Goal: Task Accomplishment & Management: Use online tool/utility

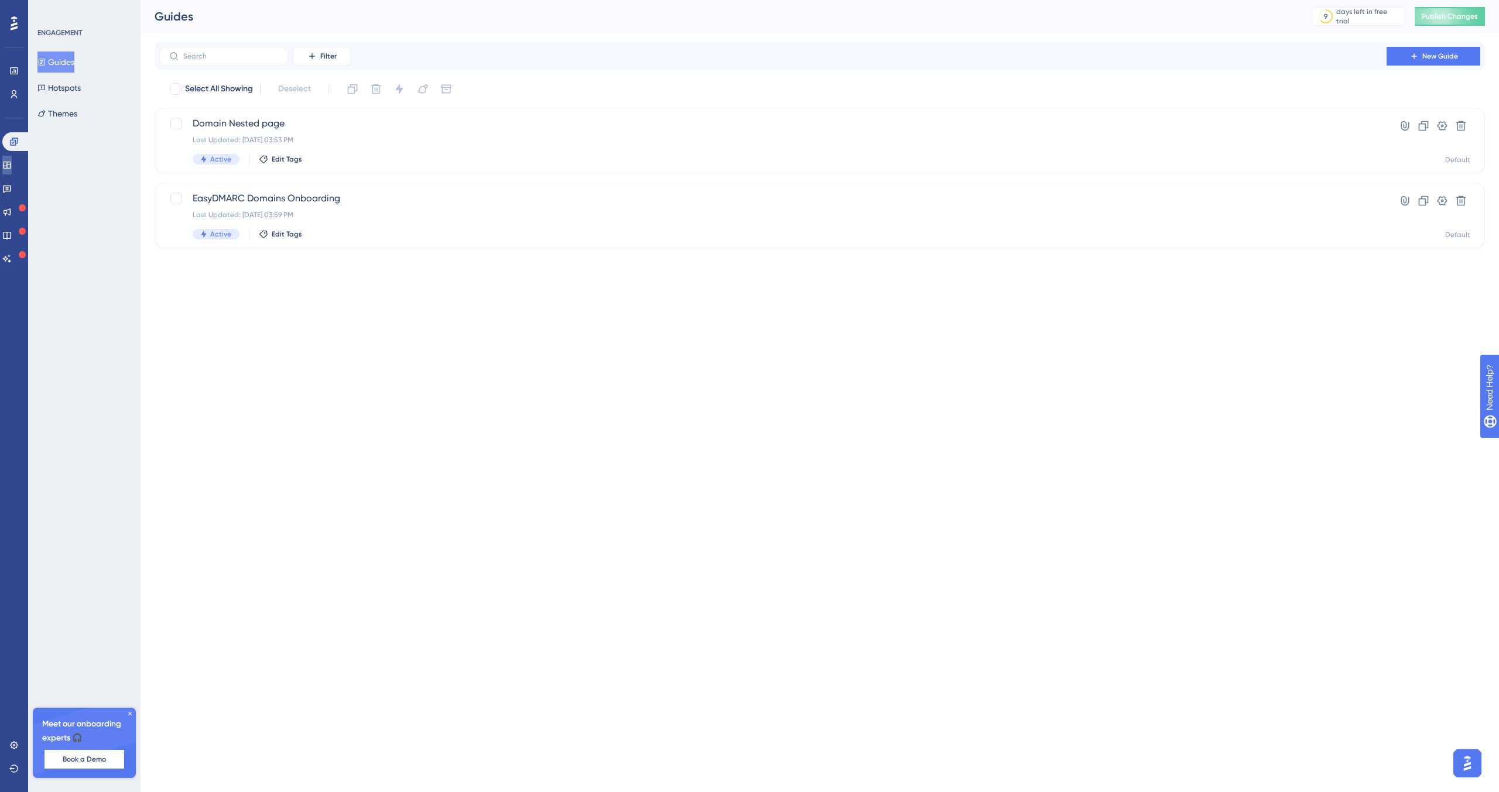
click at [12, 167] on icon at bounding box center [6, 164] width 9 height 9
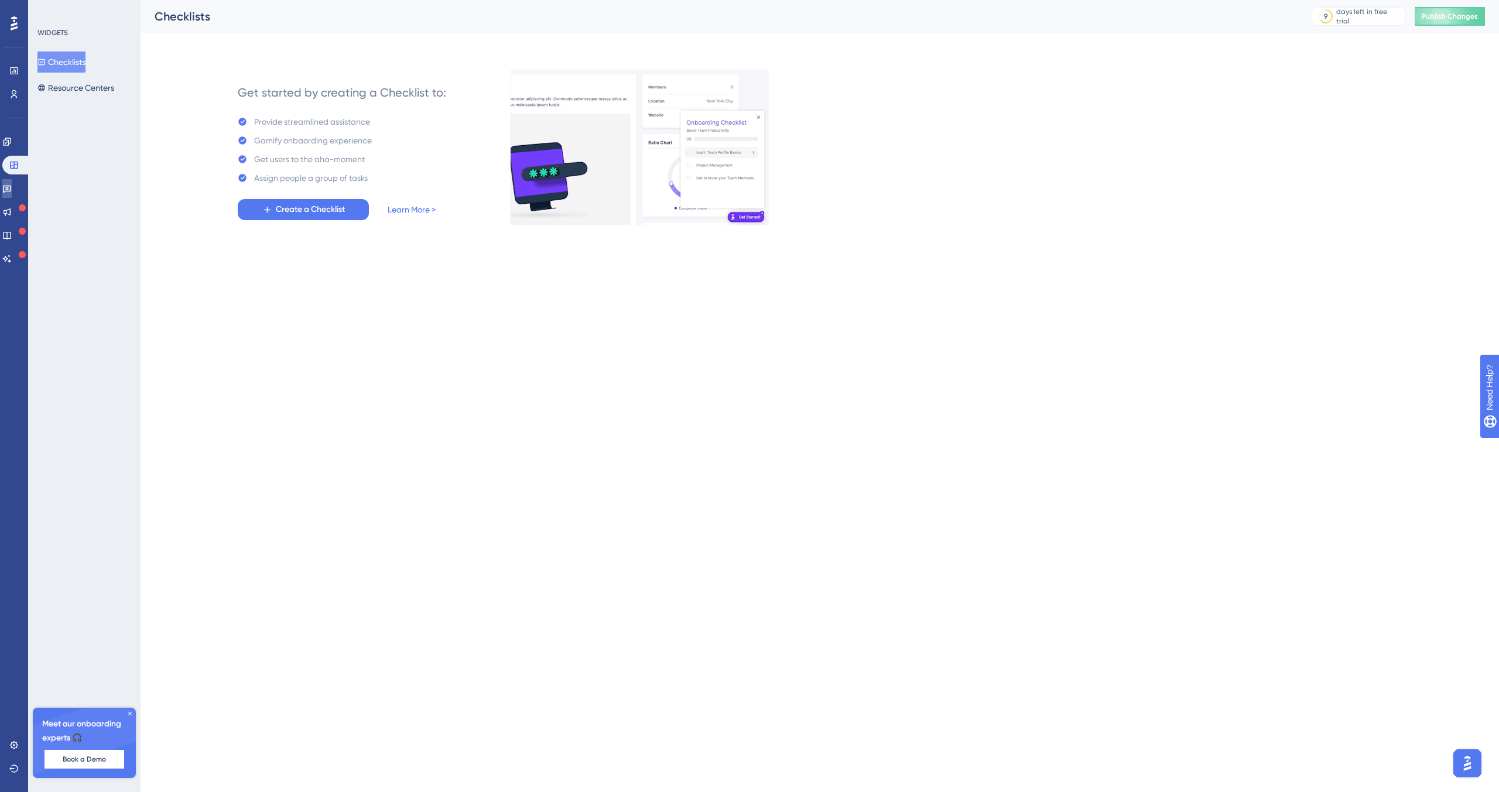
click at [11, 191] on icon at bounding box center [7, 190] width 8 height 8
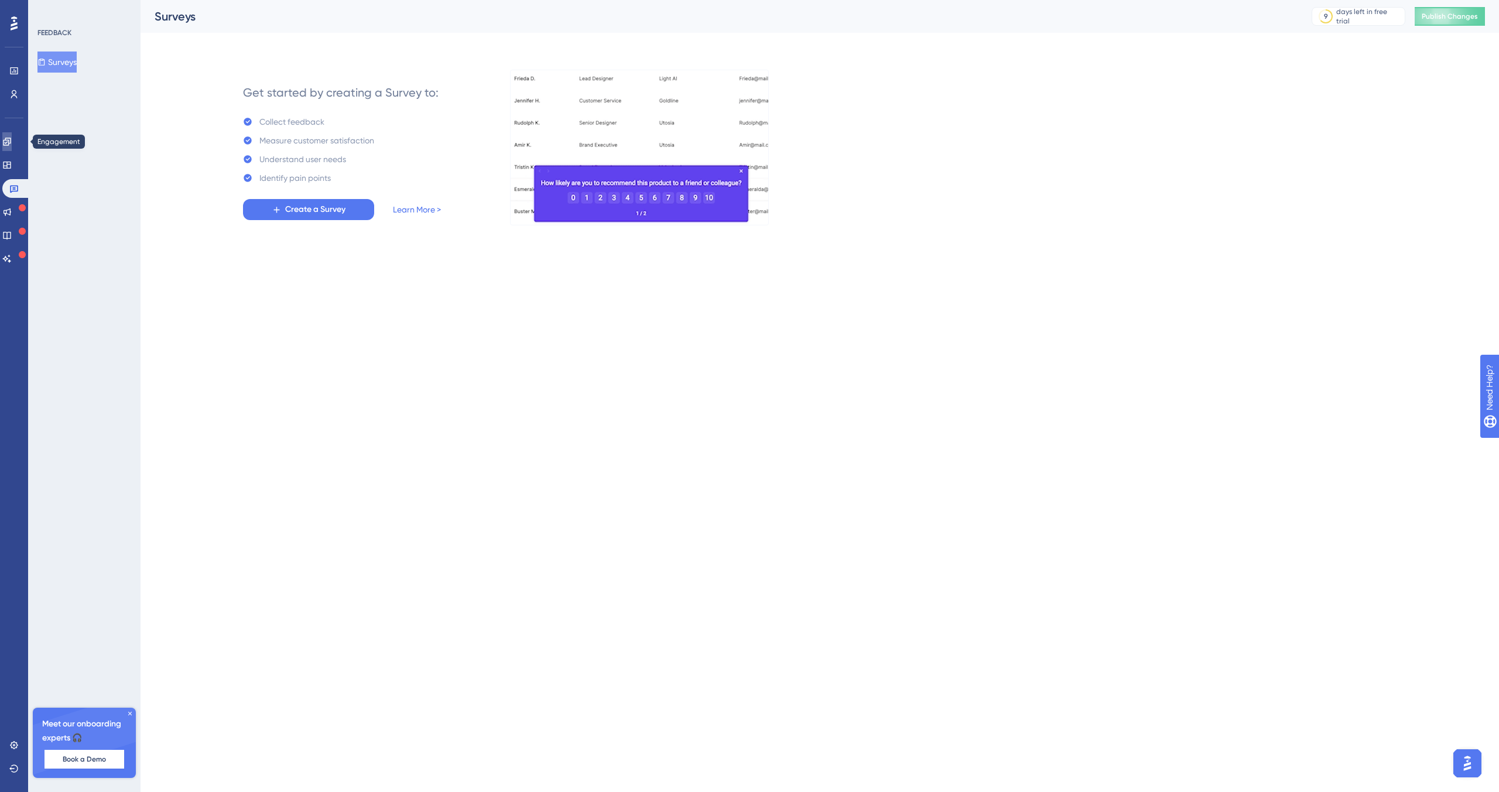
click at [12, 148] on link at bounding box center [6, 141] width 9 height 19
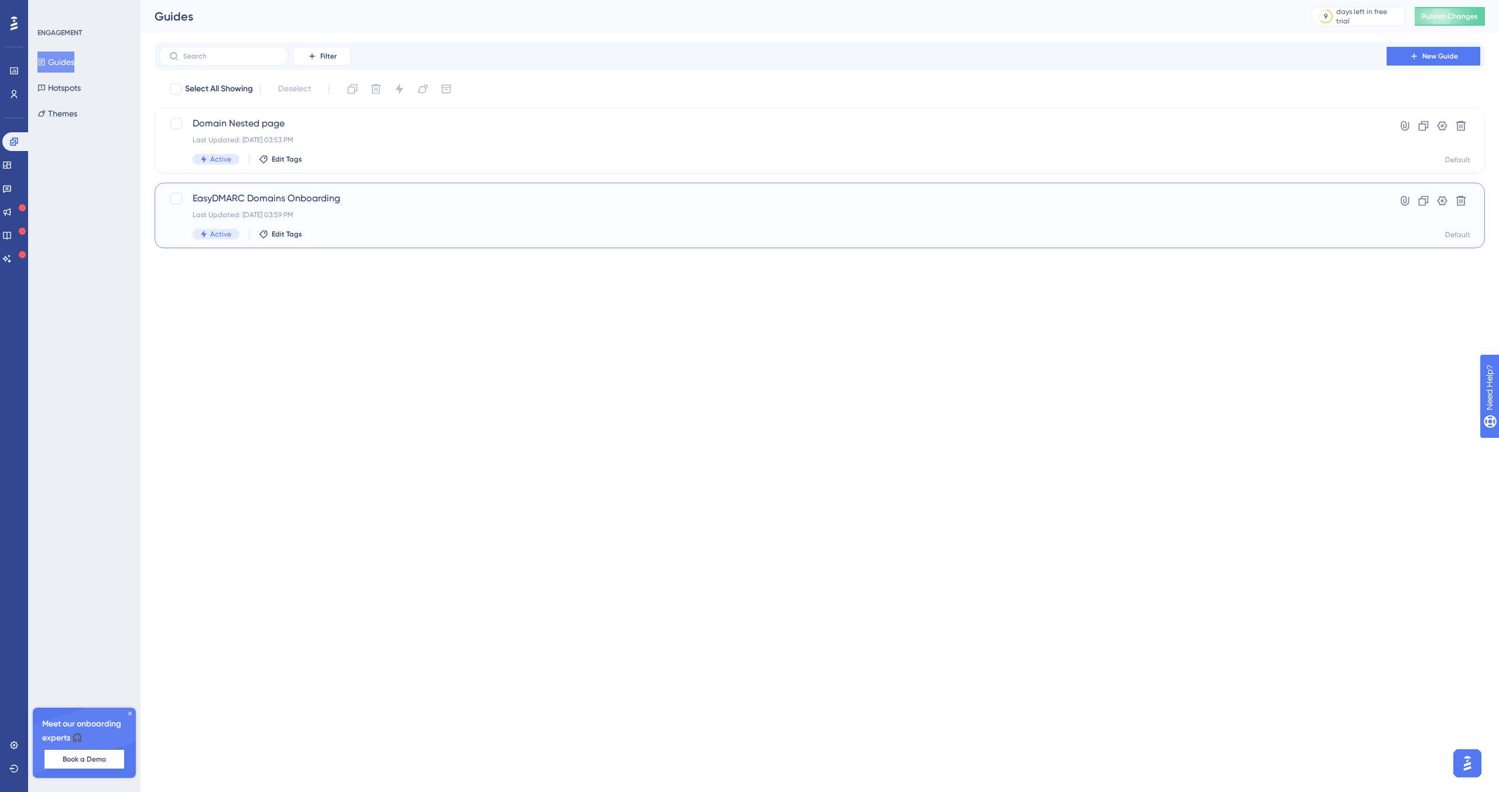
drag, startPoint x: 0, startPoint y: 0, endPoint x: 439, endPoint y: 199, distance: 482.1
click at [440, 198] on span "EasyDMARC Domains Onboarding" at bounding box center [773, 198] width 1160 height 14
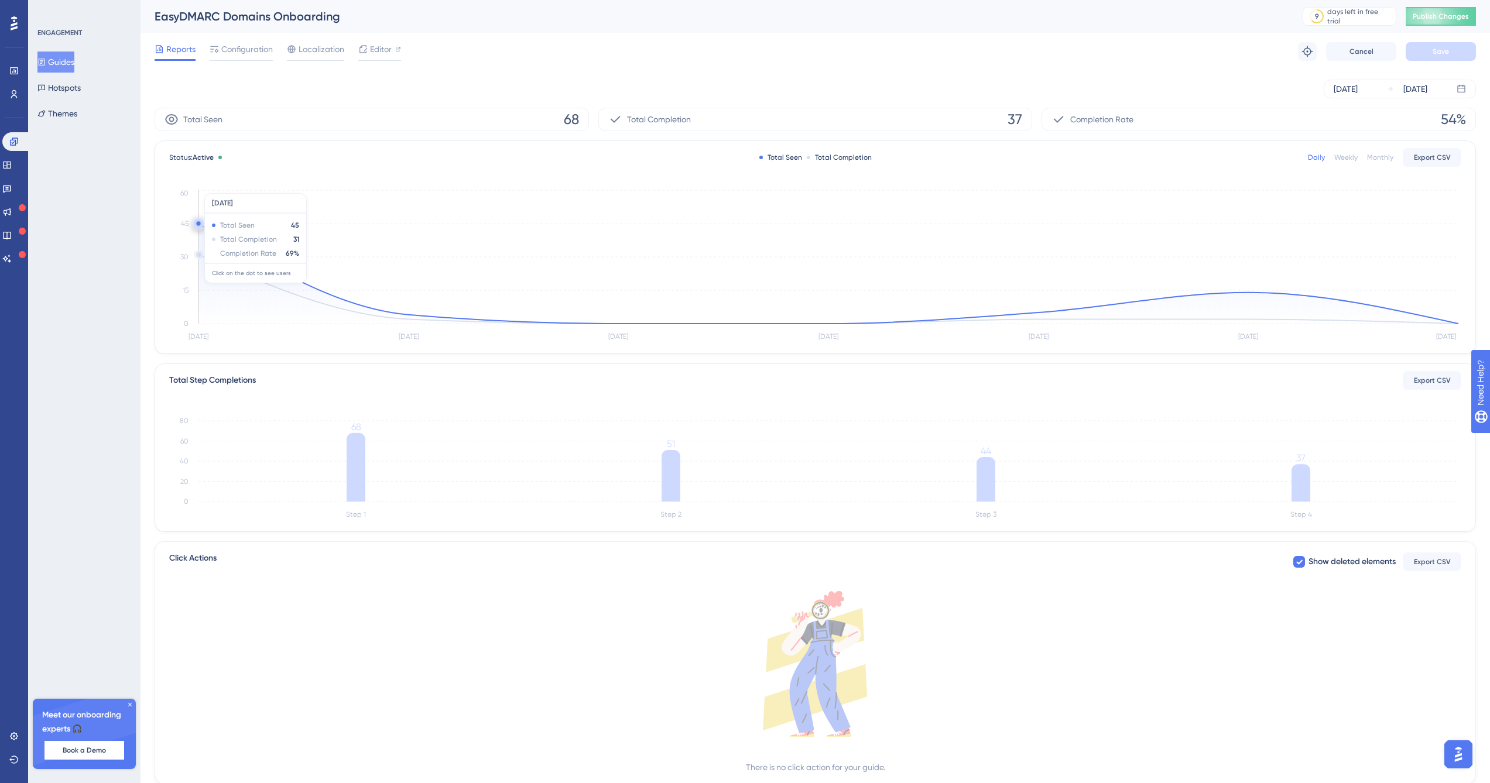
click at [383, 49] on span "Editor" at bounding box center [381, 49] width 22 height 14
drag, startPoint x: 439, startPoint y: 199, endPoint x: 315, endPoint y: 48, distance: 195.5
click at [313, 47] on span "Localization" at bounding box center [322, 49] width 46 height 14
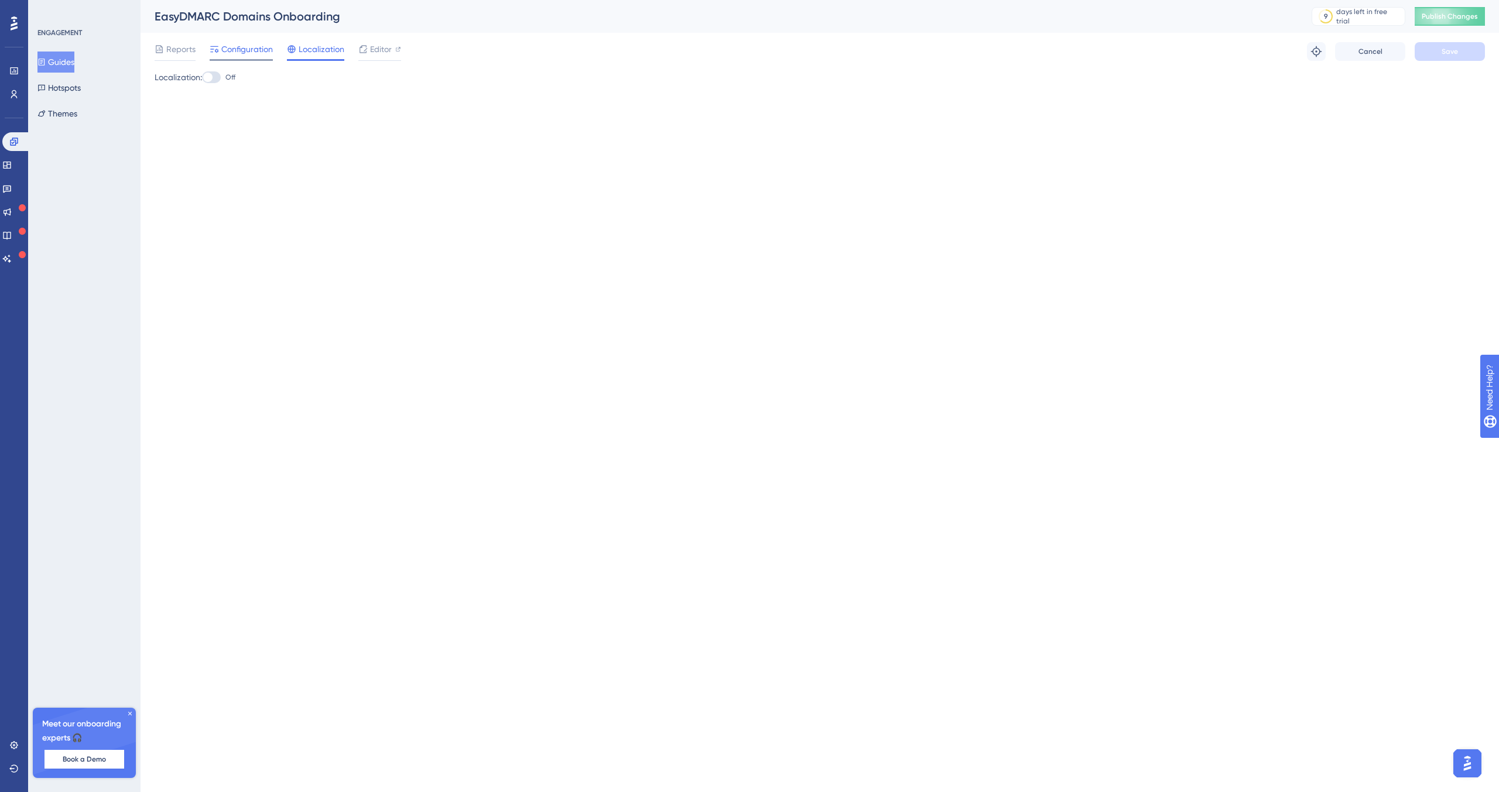
drag, startPoint x: 315, startPoint y: 48, endPoint x: 258, endPoint y: 48, distance: 57.4
click at [258, 48] on span "Configuration" at bounding box center [247, 49] width 52 height 14
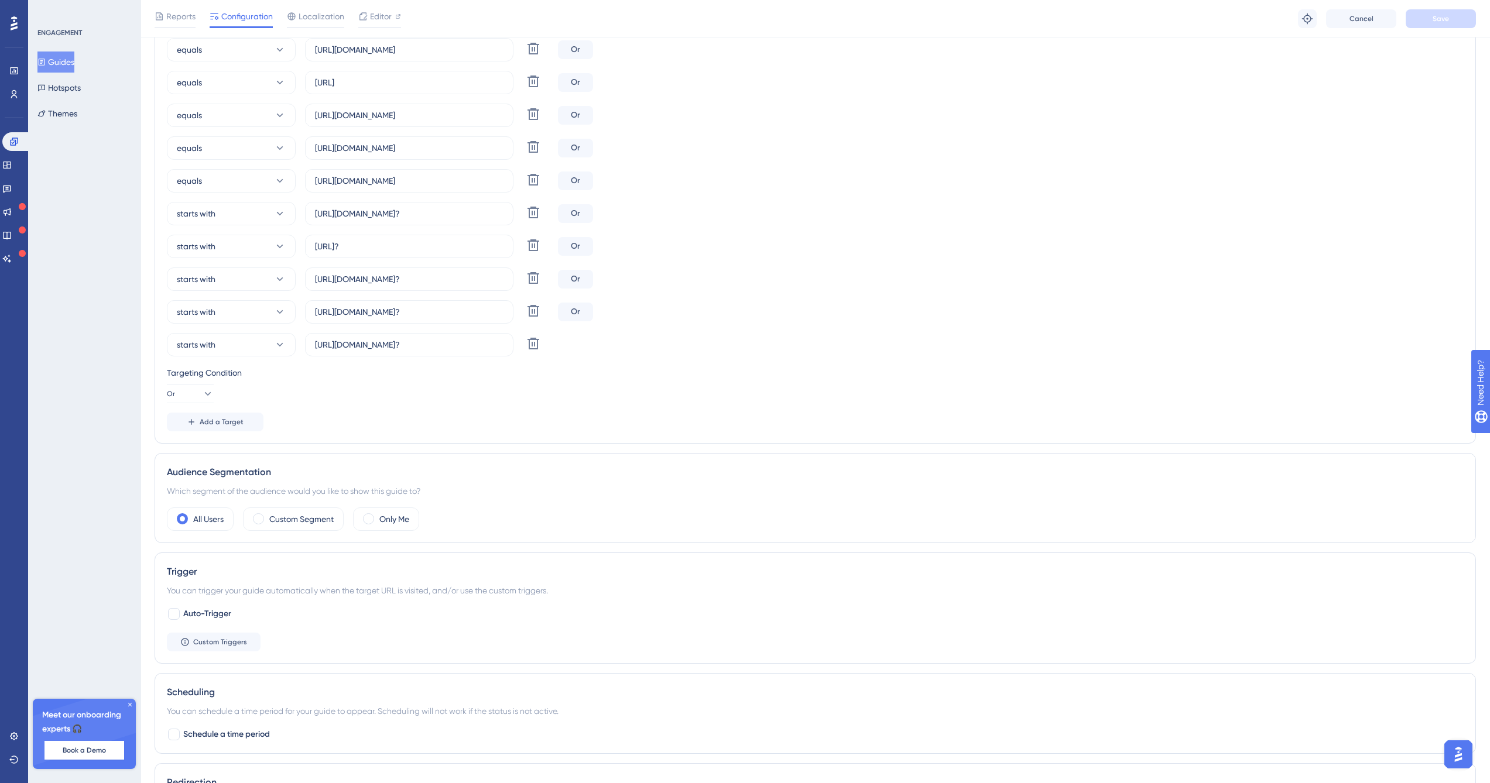
scroll to position [344, 0]
click at [262, 518] on span at bounding box center [258, 518] width 11 height 11
click at [268, 515] on input "radio" at bounding box center [268, 515] width 0 height 0
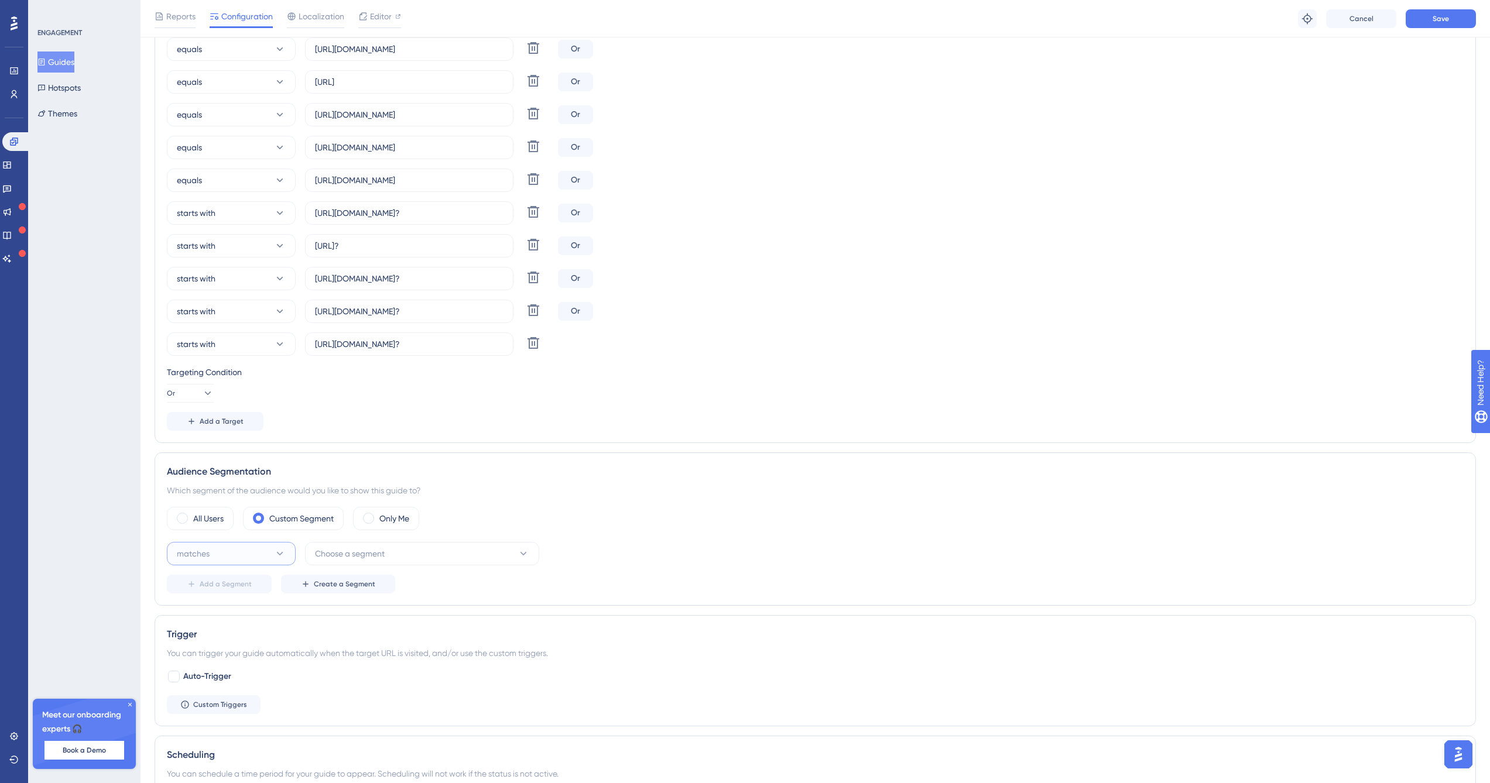
click at [243, 552] on button "matches" at bounding box center [231, 553] width 129 height 23
drag, startPoint x: 258, startPoint y: 48, endPoint x: 244, endPoint y: 589, distance: 541.2
click at [244, 589] on div "matches matches" at bounding box center [231, 589] width 114 height 23
drag, startPoint x: 244, startPoint y: 589, endPoint x: 402, endPoint y: 557, distance: 160.6
click at [402, 557] on button "Choose a segment" at bounding box center [422, 553] width 234 height 23
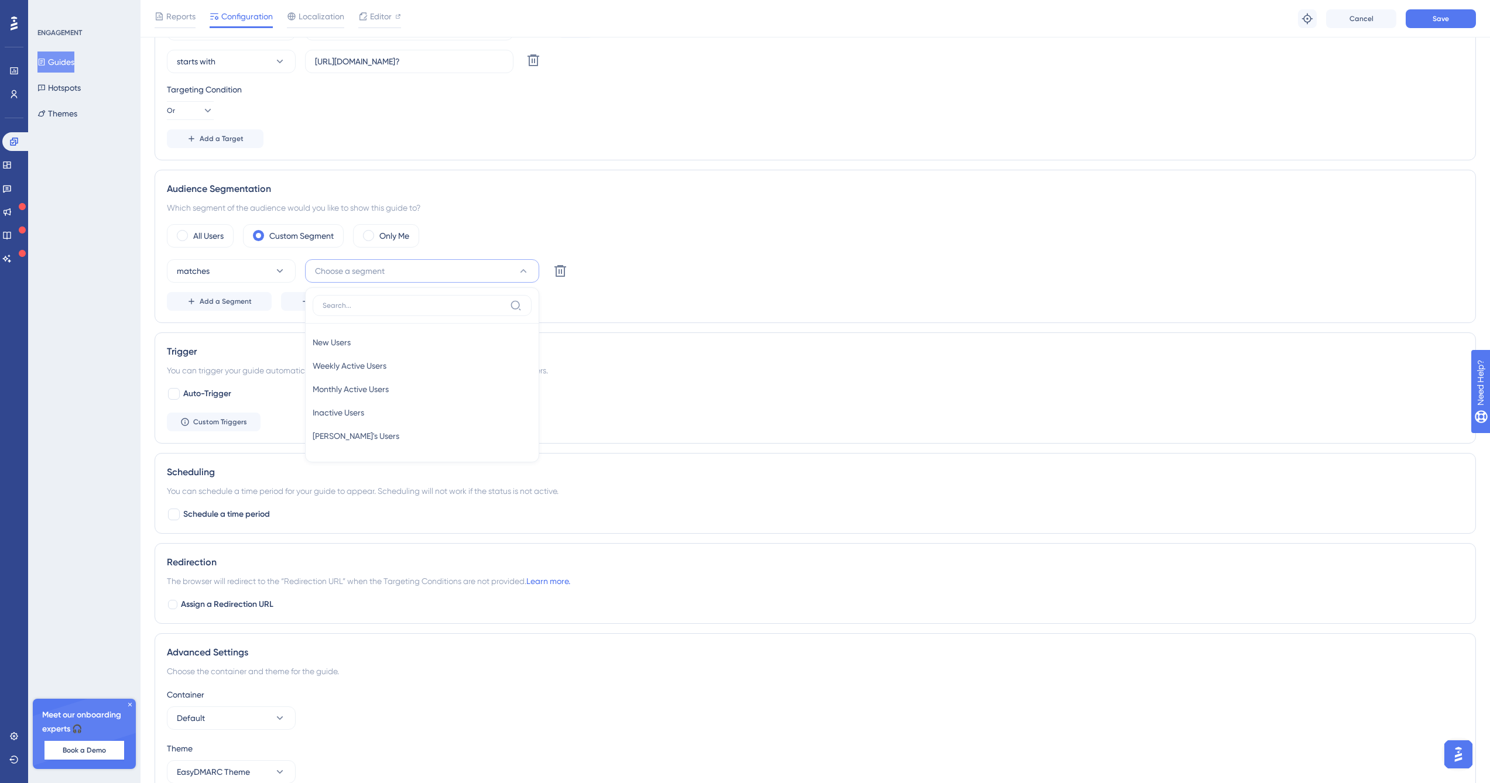
scroll to position [608, 0]
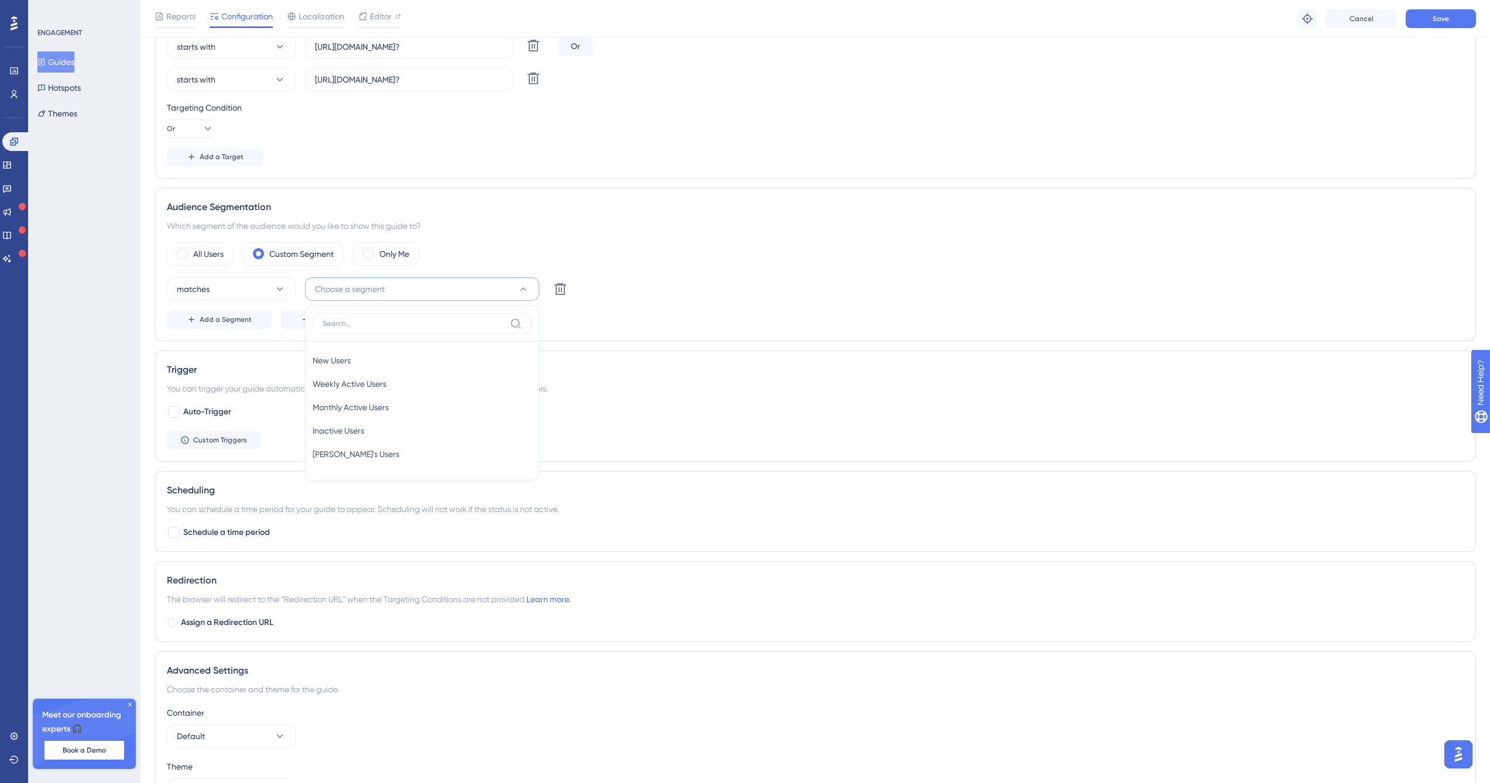
click at [703, 192] on div "Audience Segmentation Which segment of the audience would you like to show this…" at bounding box center [815, 264] width 1321 height 153
drag, startPoint x: 402, startPoint y: 557, endPoint x: 210, endPoint y: 256, distance: 357.0
click at [210, 256] on label "All Users" at bounding box center [208, 254] width 30 height 14
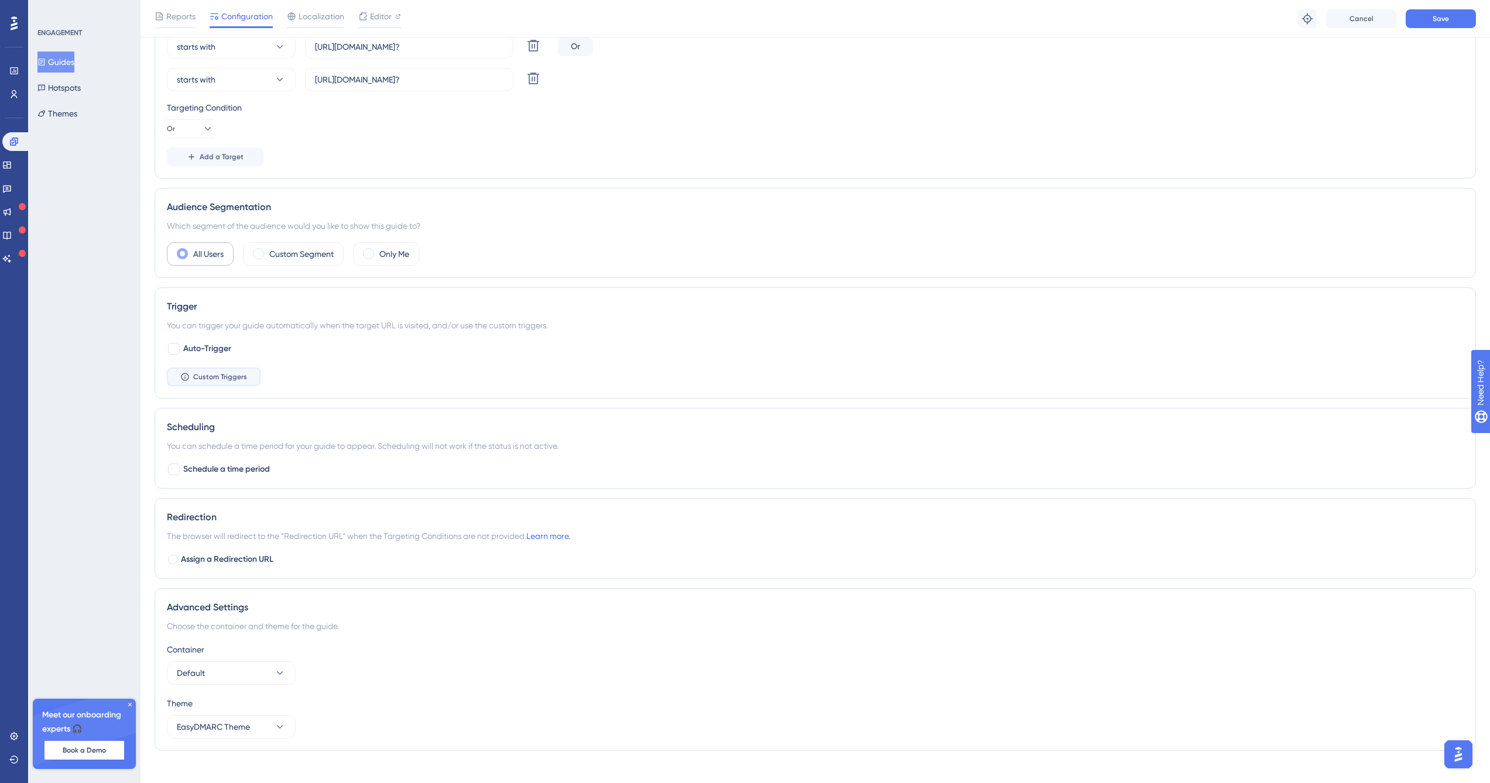
click at [239, 376] on span "Custom Triggers" at bounding box center [220, 376] width 54 height 9
